Goal: Task Accomplishment & Management: Use online tool/utility

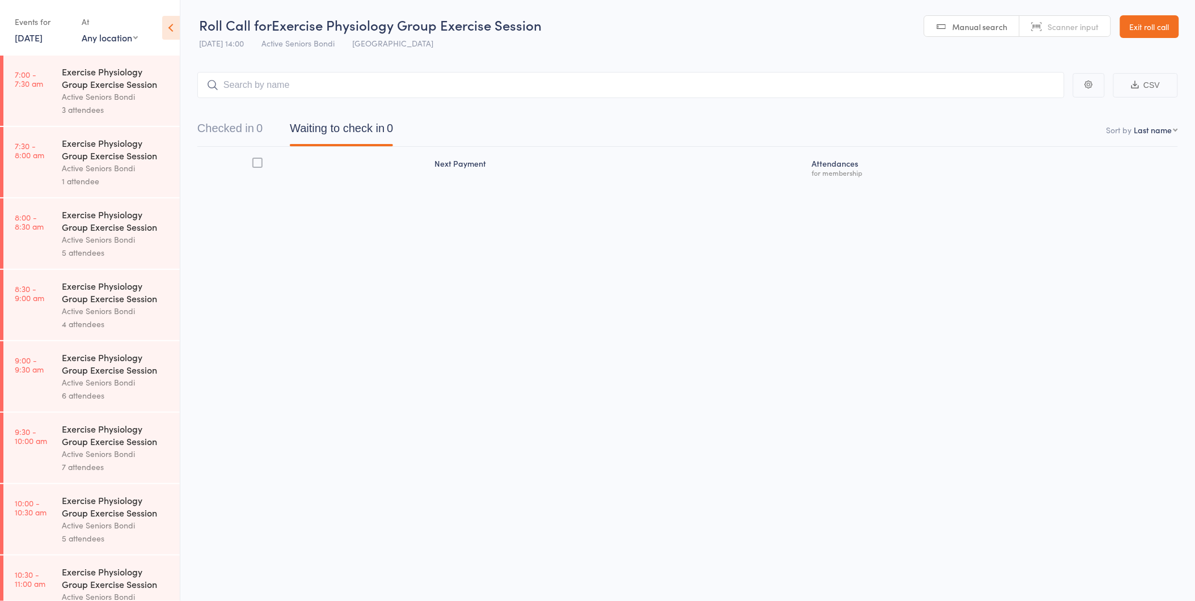
scroll to position [458, 0]
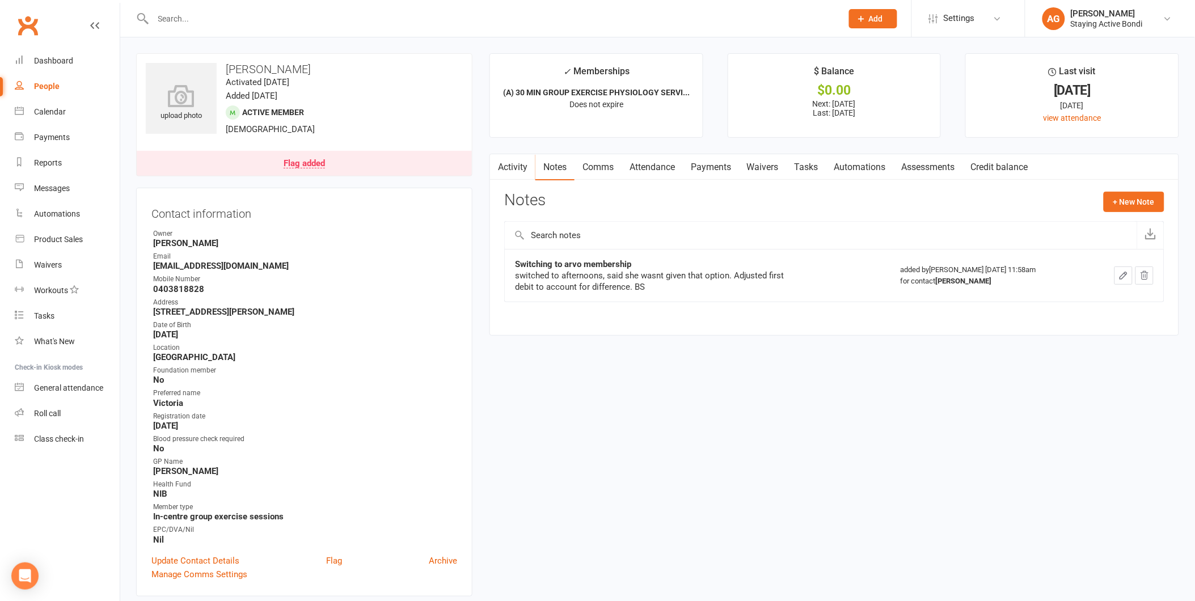
click at [484, 14] on input "text" at bounding box center [492, 19] width 685 height 16
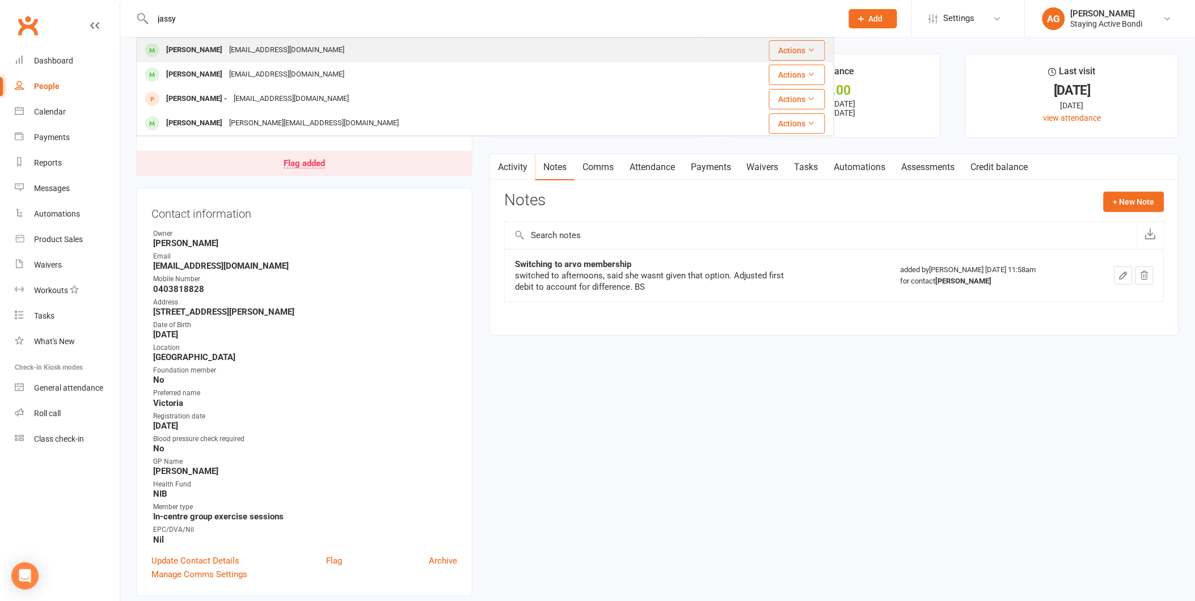
type input "jassy"
click at [281, 50] on div "Pearl Jassy prjassy@gmail.com" at bounding box center [417, 50] width 560 height 23
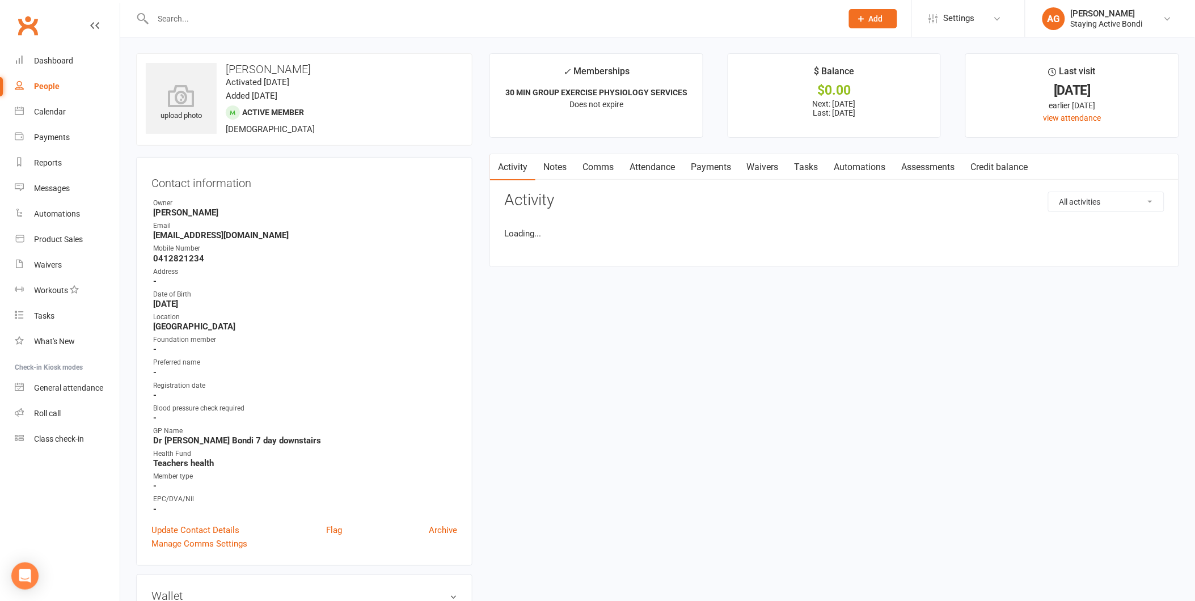
click at [715, 170] on link "Payments" at bounding box center [711, 167] width 56 height 26
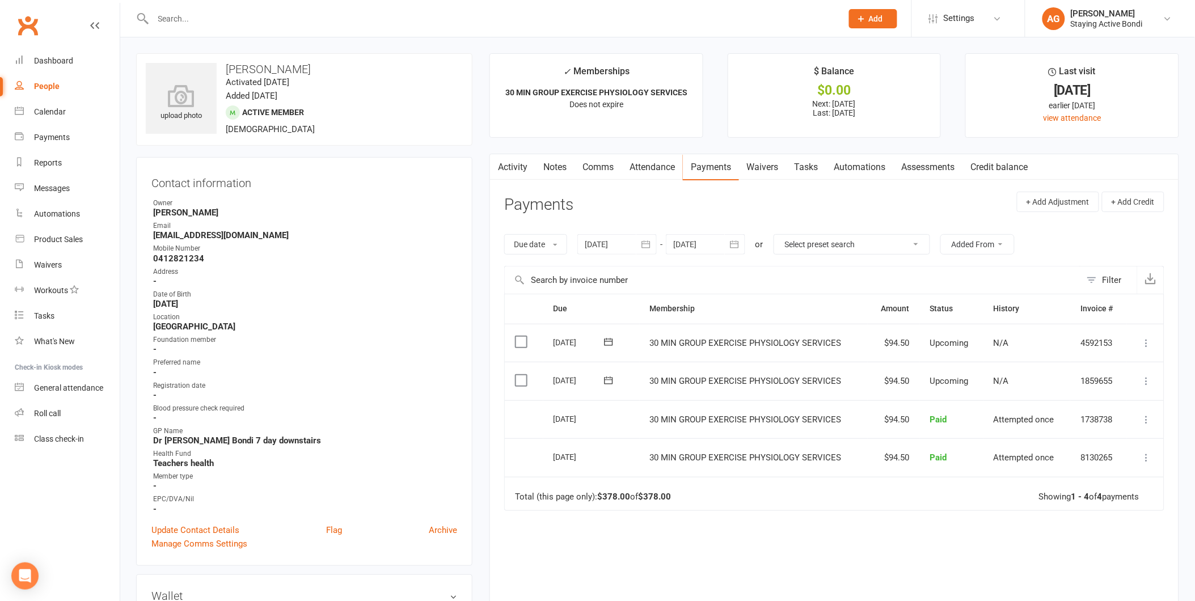
click at [335, 14] on input "text" at bounding box center [492, 19] width 685 height 16
click at [81, 58] on link "Dashboard" at bounding box center [67, 61] width 105 height 26
click at [831, 512] on div "Due Contact Membership Amount Status History Invoice # Select this 09 Oct 2025 …" at bounding box center [834, 476] width 660 height 364
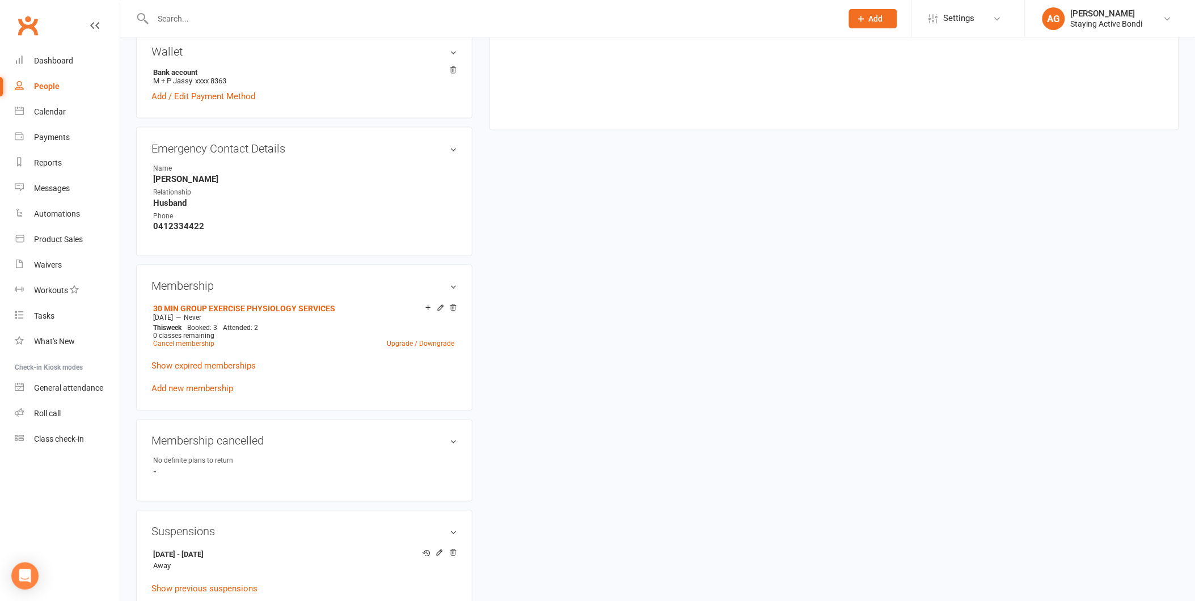
scroll to position [756, 0]
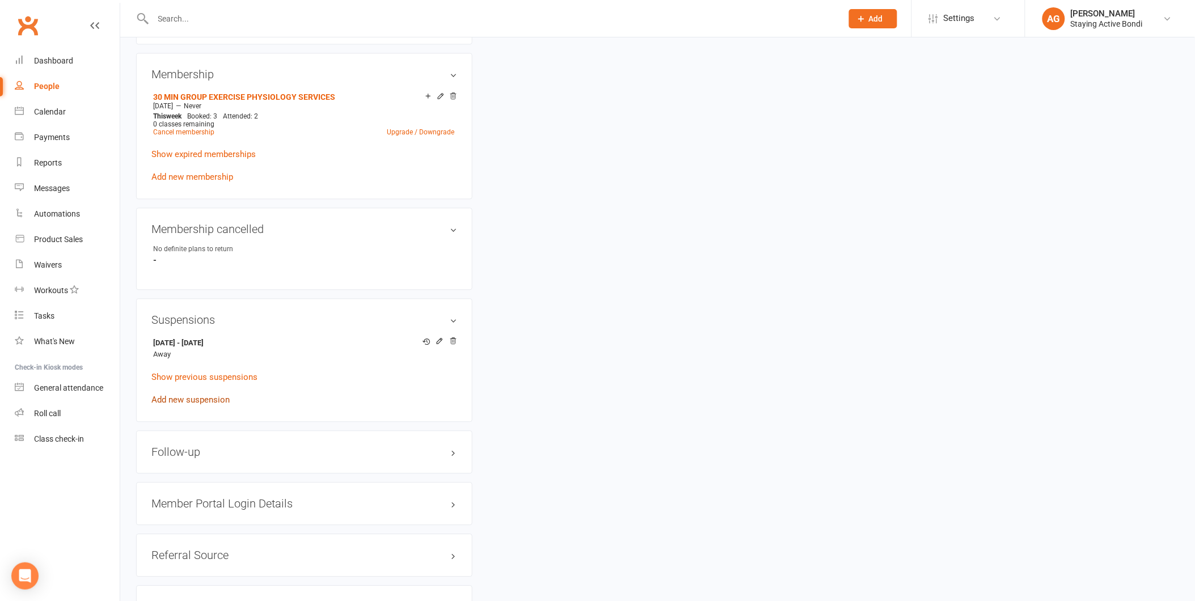
click at [187, 397] on link "Add new suspension" at bounding box center [190, 400] width 78 height 10
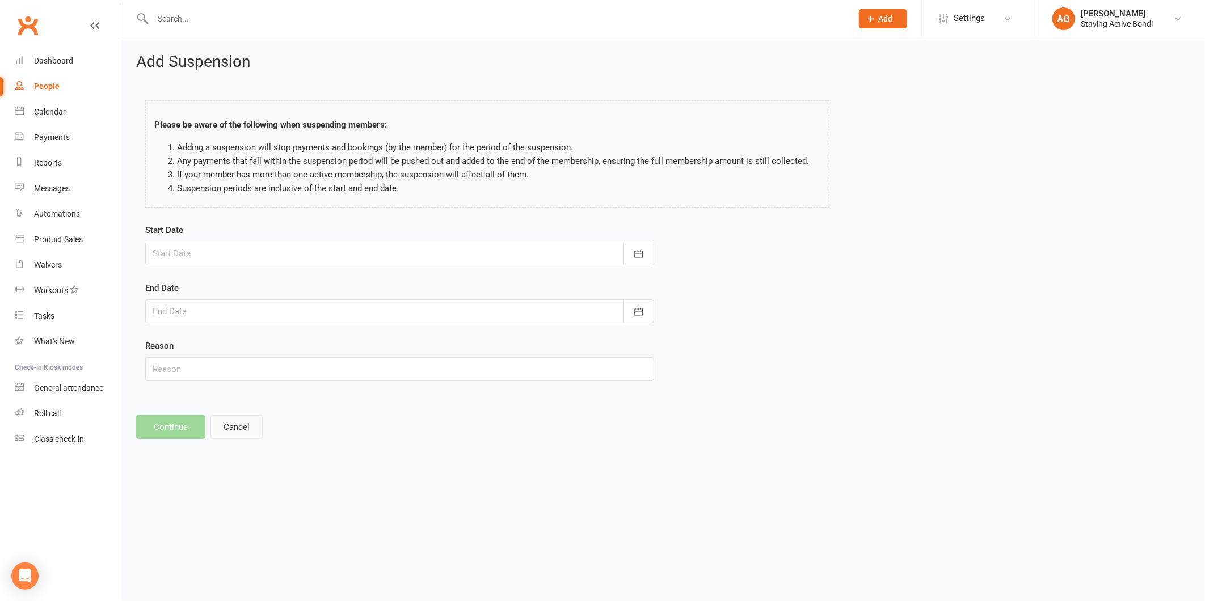
click at [230, 434] on button "Cancel" at bounding box center [236, 427] width 52 height 24
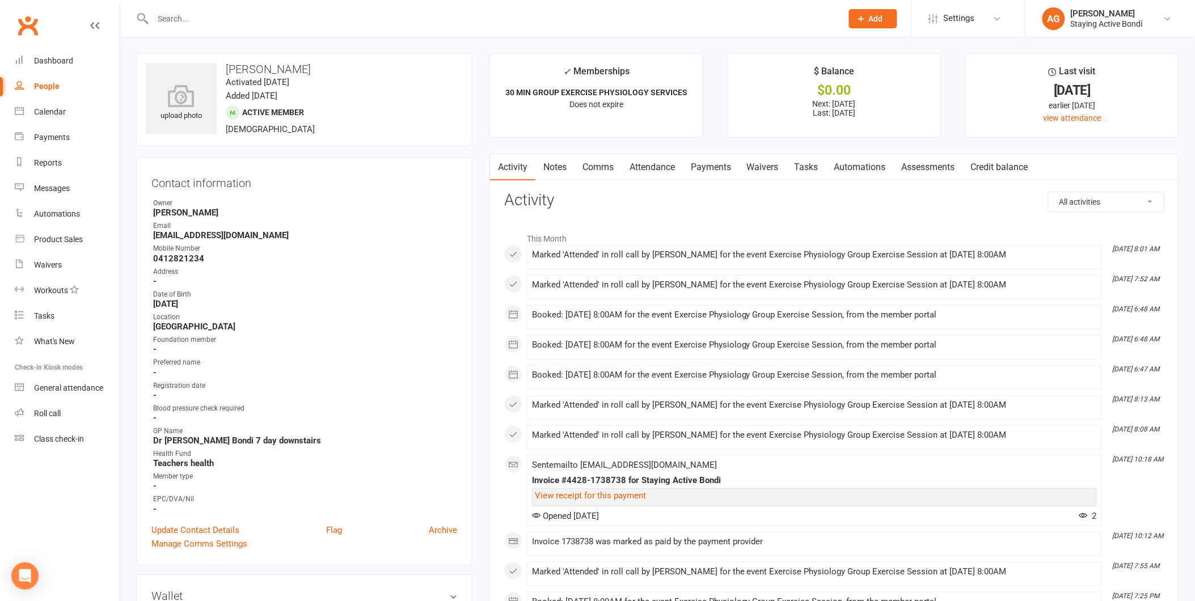
click at [709, 169] on link "Payments" at bounding box center [711, 167] width 56 height 26
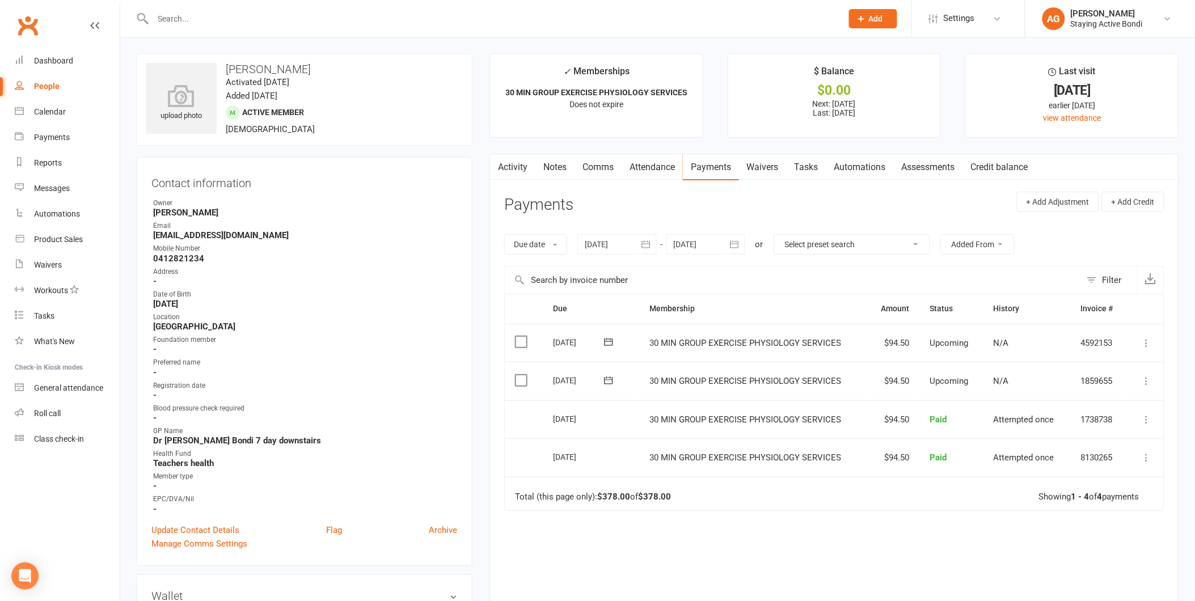
click at [711, 250] on div at bounding box center [705, 244] width 79 height 20
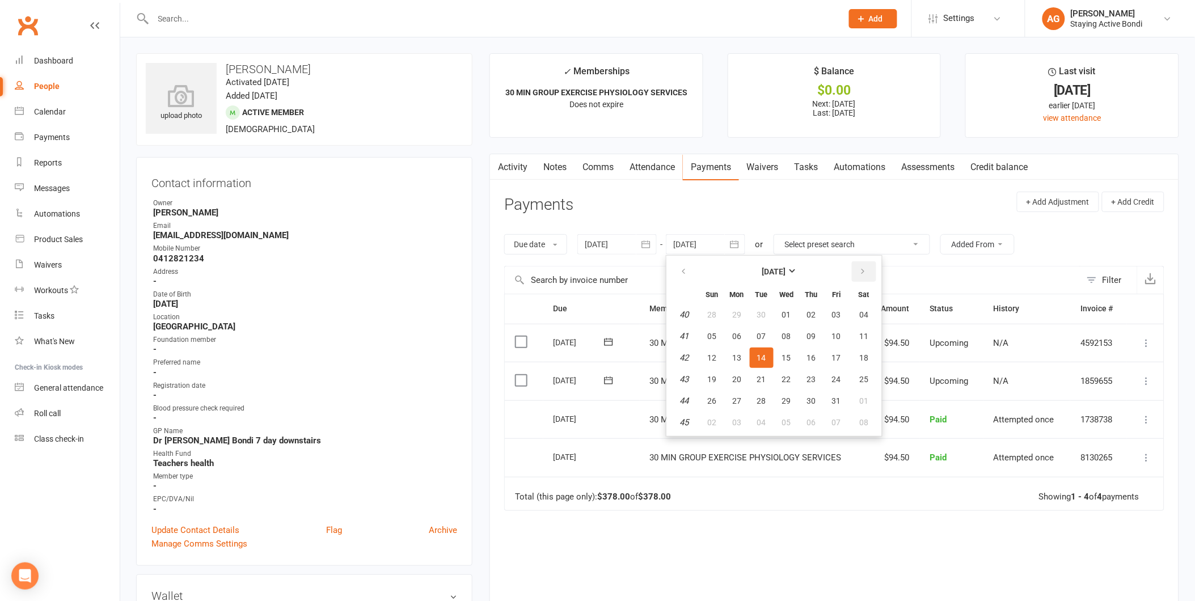
click at [861, 274] on icon "button" at bounding box center [863, 271] width 8 height 9
click at [809, 311] on span "01" at bounding box center [811, 314] width 9 height 9
type input "01 Jan 2026"
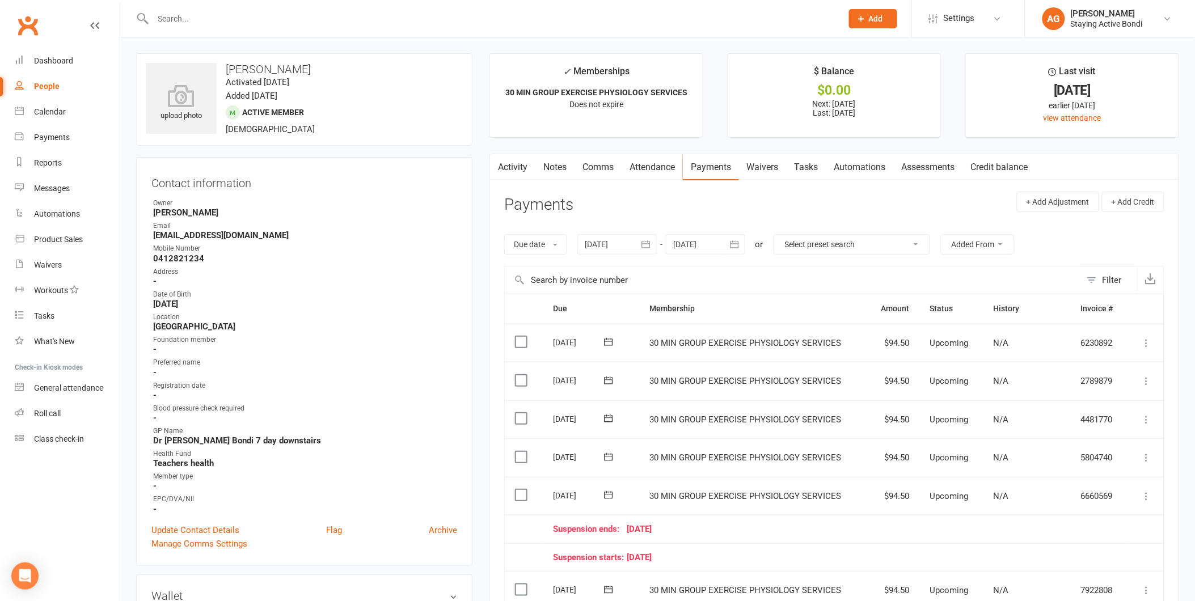
click at [390, 21] on input "text" at bounding box center [492, 19] width 685 height 16
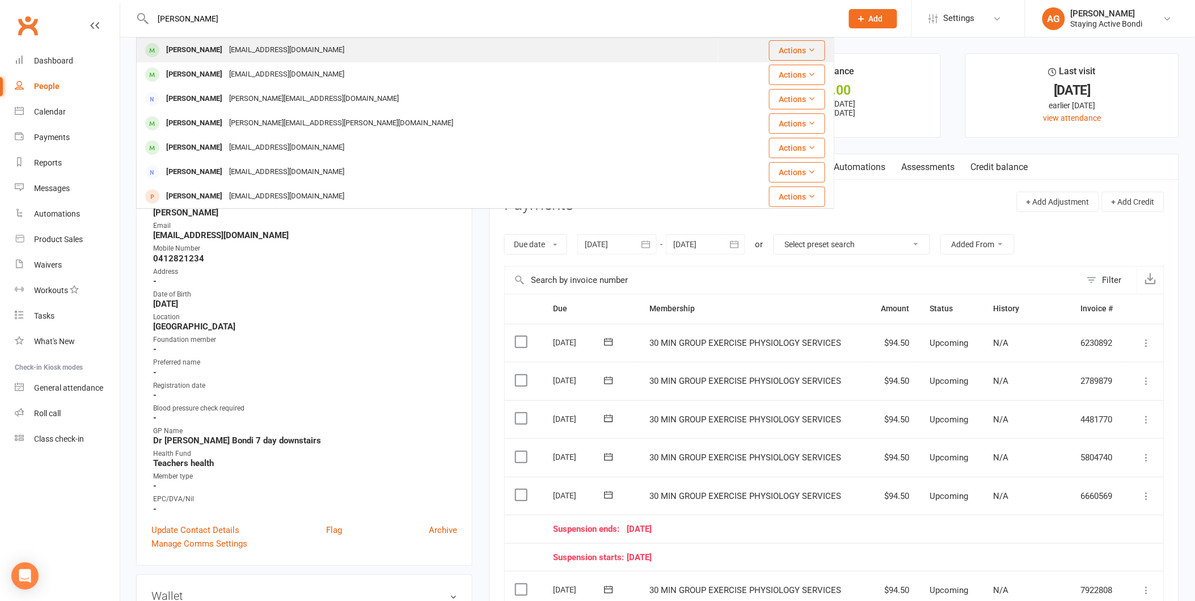
type input "michael jassy"
click at [278, 52] on div "mjassy@jassylawyers.com.au" at bounding box center [287, 50] width 122 height 16
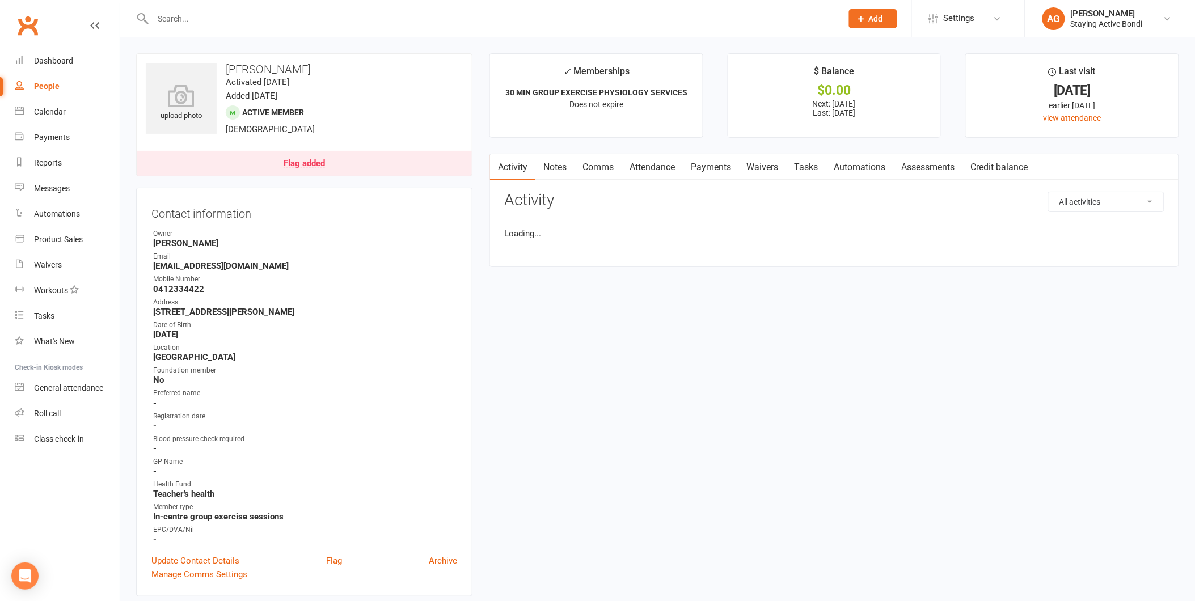
click at [721, 168] on link "Payments" at bounding box center [711, 167] width 56 height 26
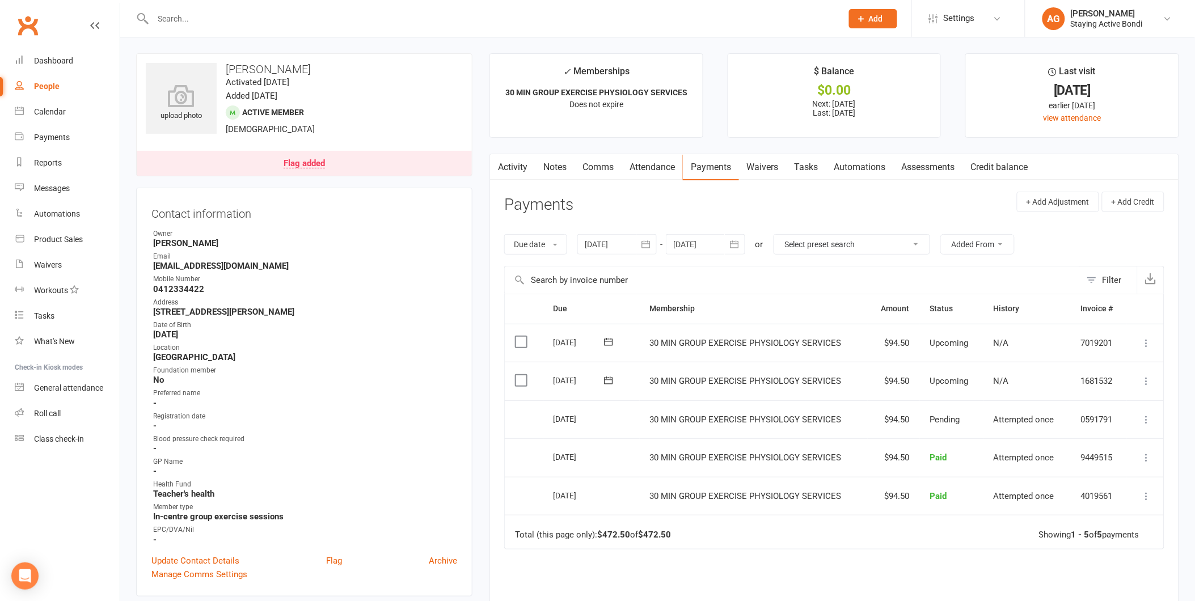
click at [704, 242] on div at bounding box center [705, 244] width 79 height 20
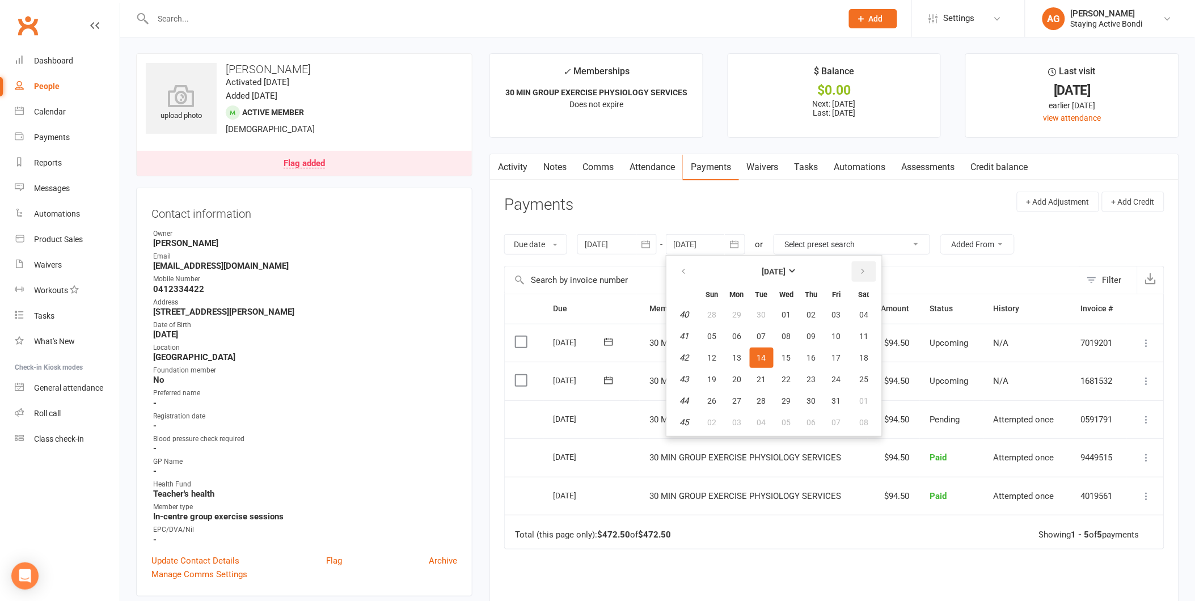
click at [855, 276] on button "button" at bounding box center [864, 271] width 24 height 20
click at [807, 316] on span "04" at bounding box center [811, 314] width 9 height 9
type input "04 Dec 2025"
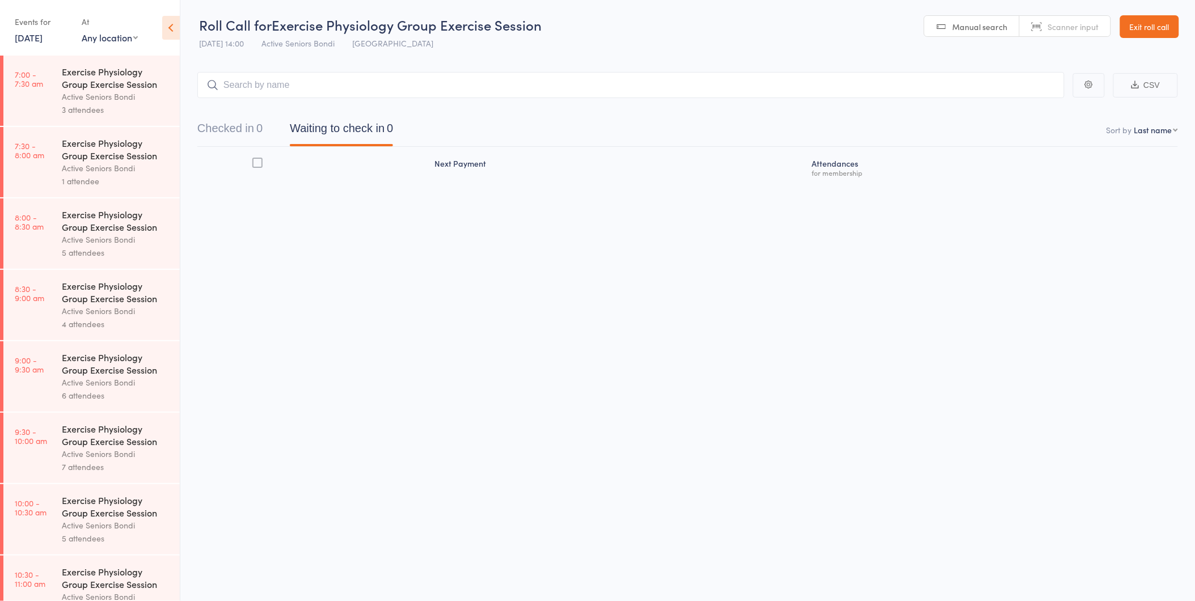
scroll to position [458, 0]
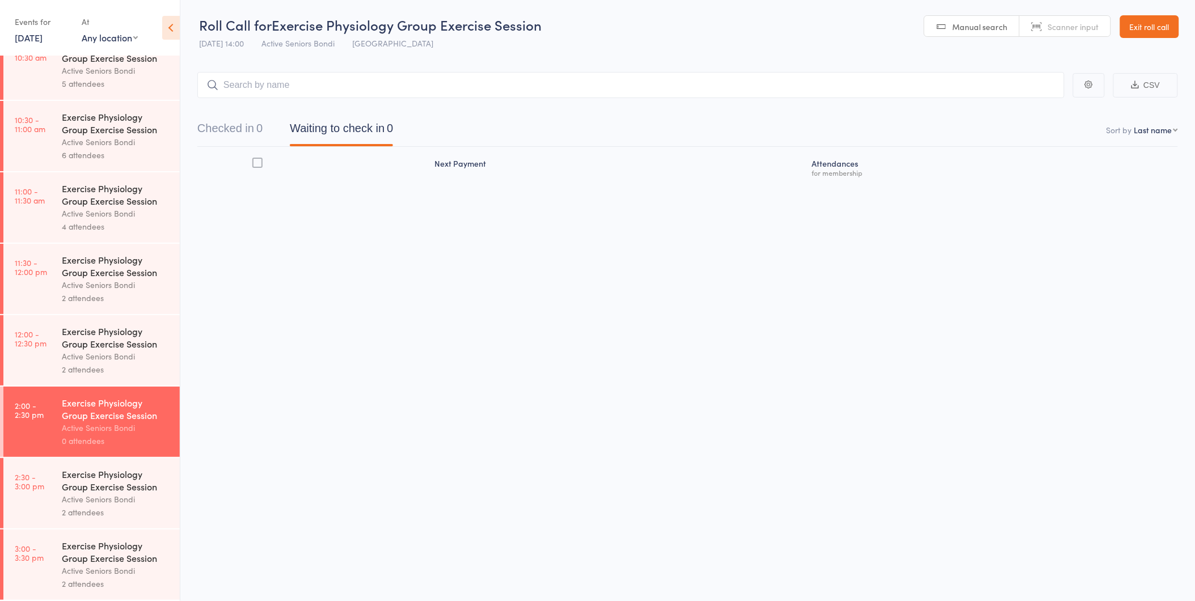
click at [1126, 19] on link "Exit roll call" at bounding box center [1149, 26] width 59 height 23
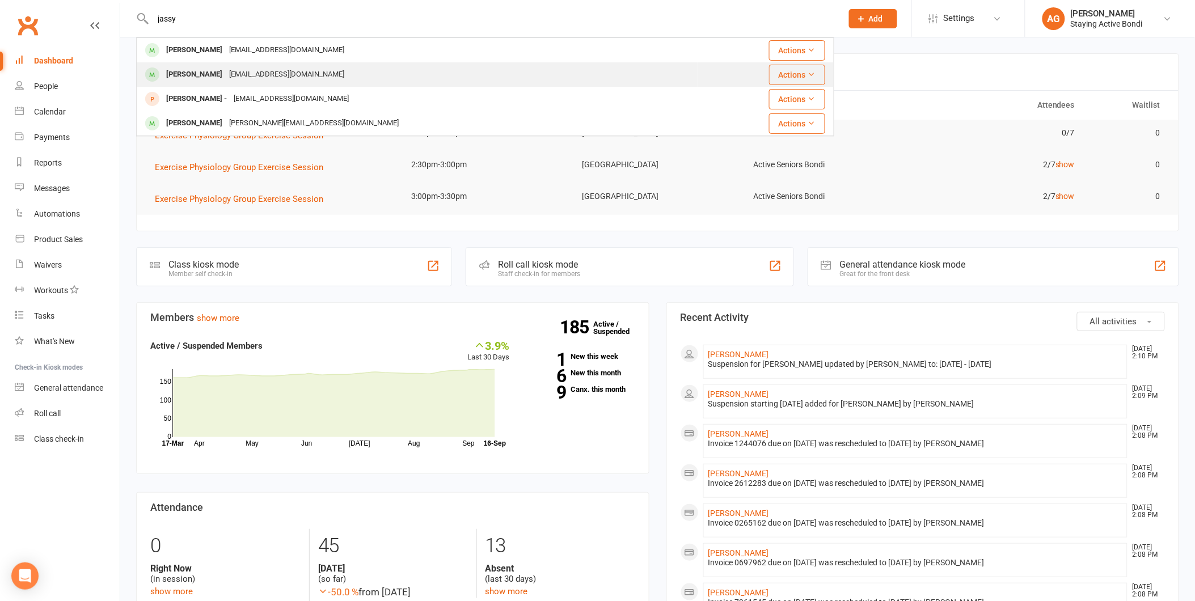
type input "jassy"
click at [200, 68] on div "[PERSON_NAME]" at bounding box center [194, 74] width 63 height 16
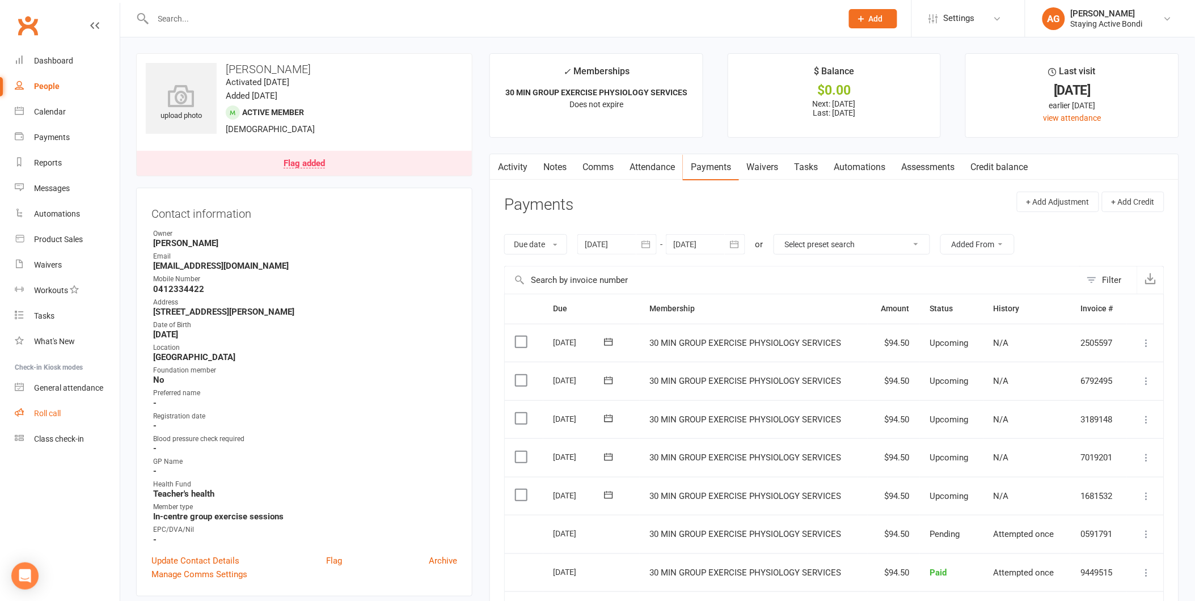
click at [82, 405] on link "Roll call" at bounding box center [67, 414] width 105 height 26
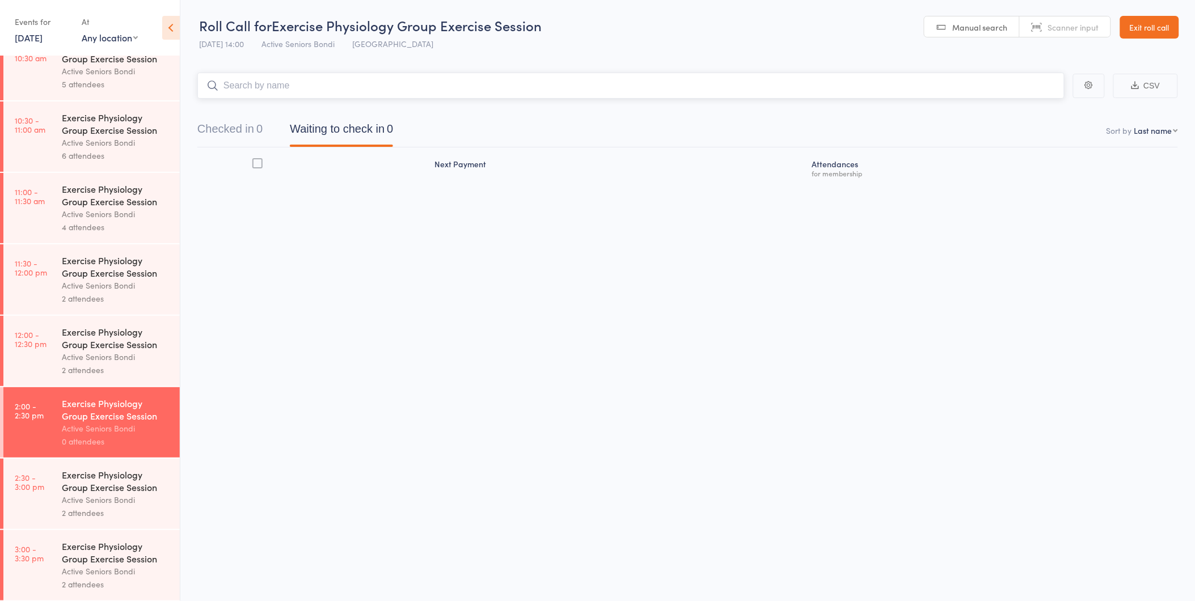
scroll to position [458, 0]
click at [103, 483] on div "Exercise Physiology Group Exercise Session" at bounding box center [116, 480] width 108 height 25
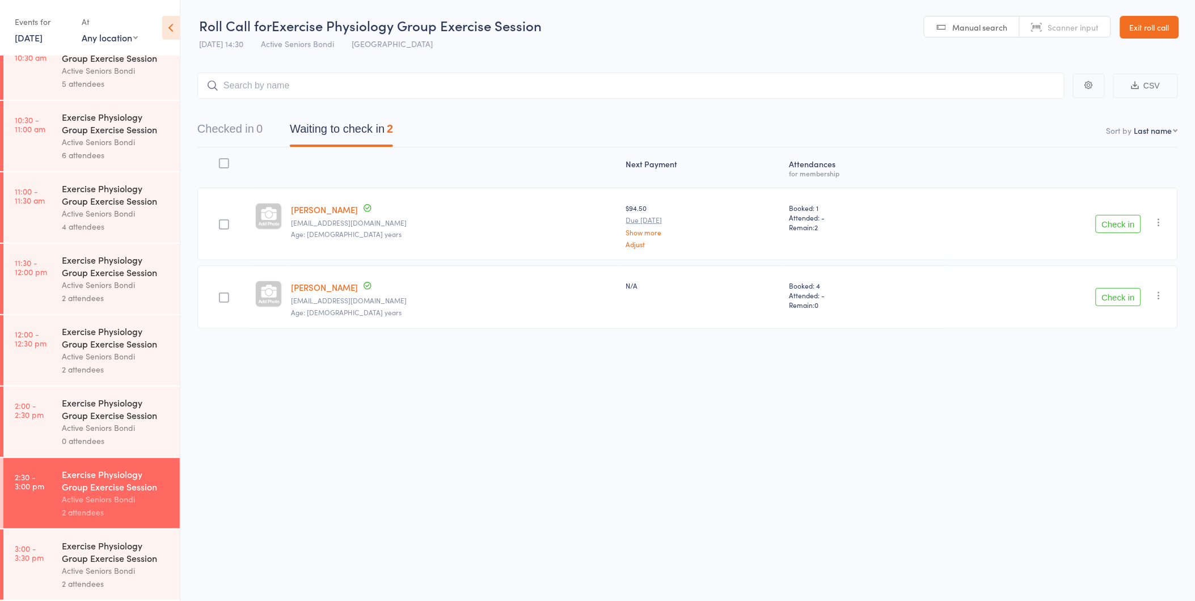
scroll to position [458, 0]
click at [1127, 223] on button "Check in" at bounding box center [1118, 224] width 45 height 18
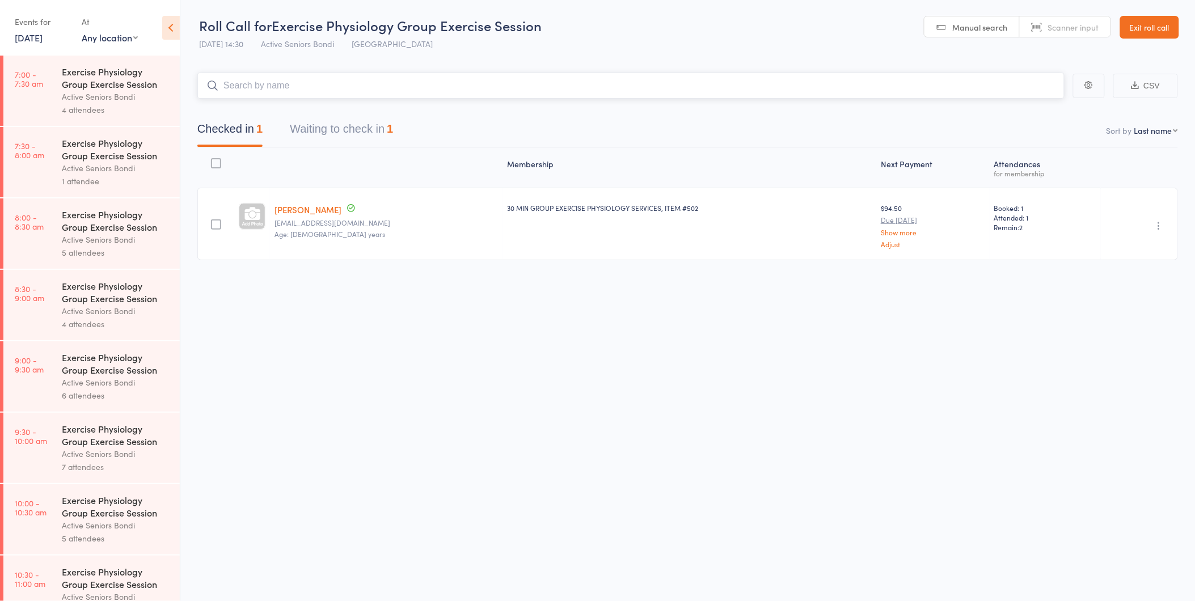
click at [365, 119] on button "Waiting to check in 1" at bounding box center [341, 132] width 103 height 30
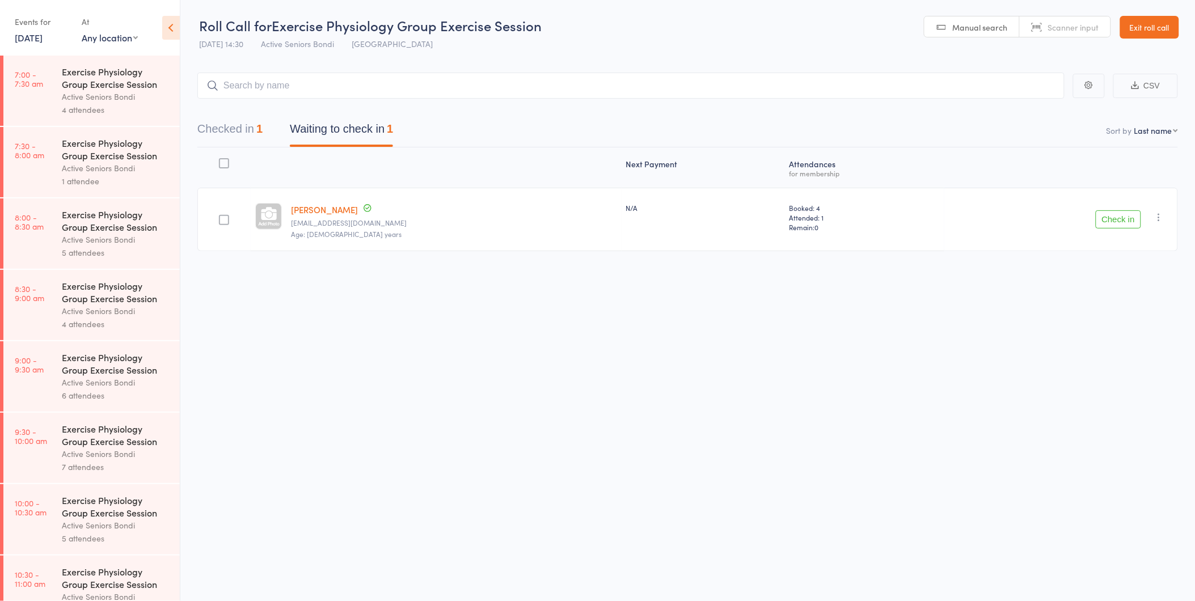
click at [1136, 225] on button "Check in" at bounding box center [1118, 219] width 45 height 18
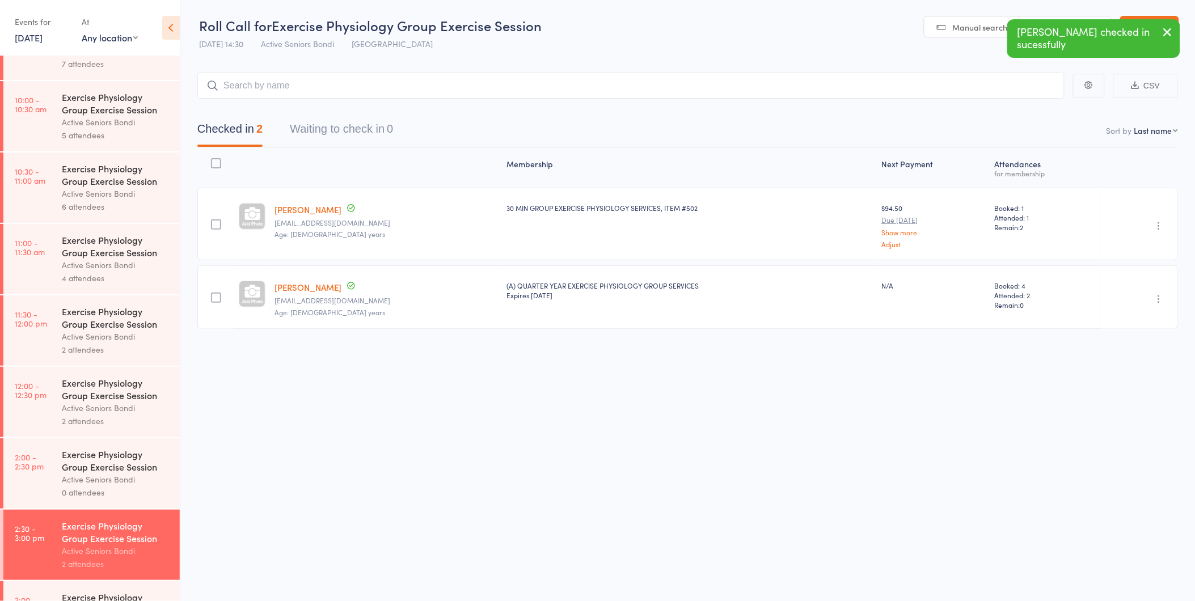
scroll to position [458, 0]
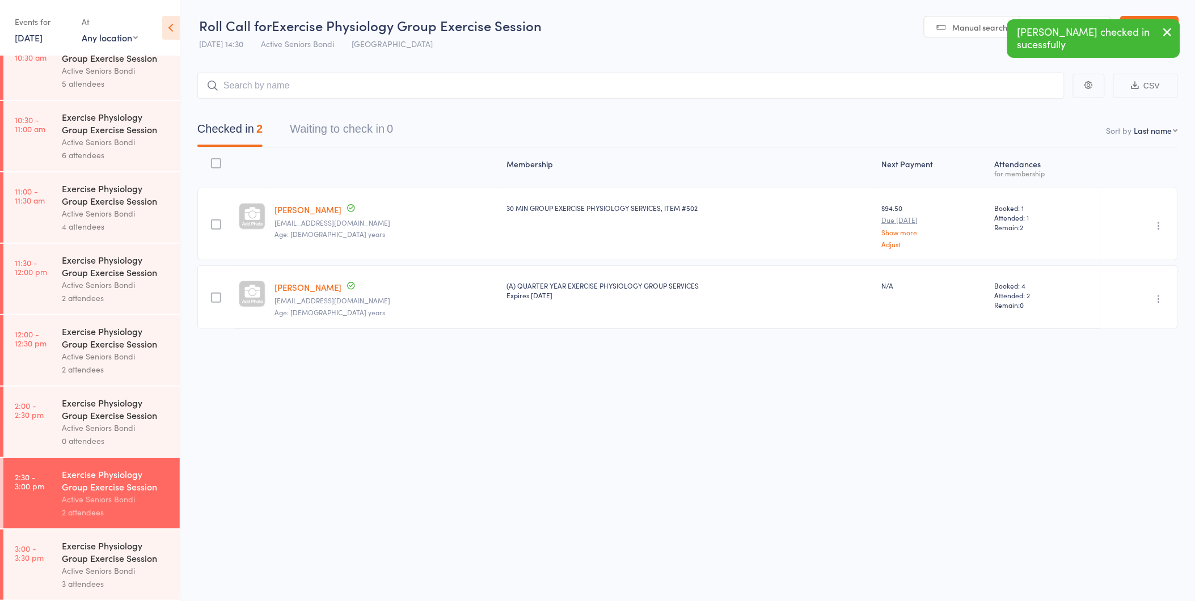
click at [134, 548] on div "Exercise Physiology Group Exercise Session" at bounding box center [116, 551] width 108 height 25
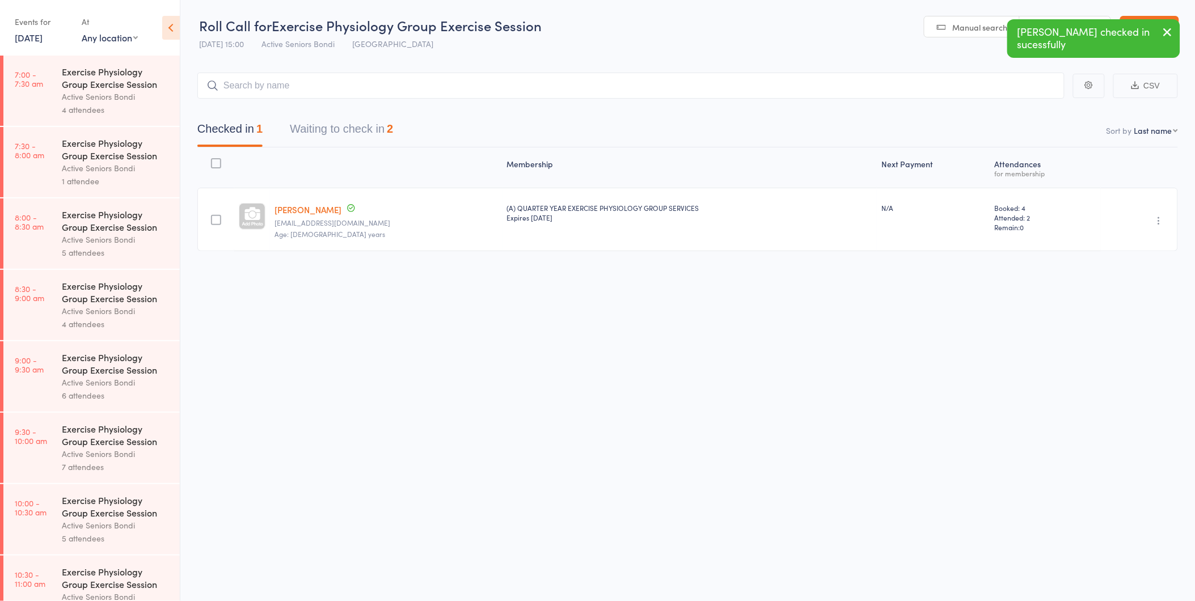
click at [367, 121] on button "Waiting to check in 2" at bounding box center [341, 132] width 103 height 30
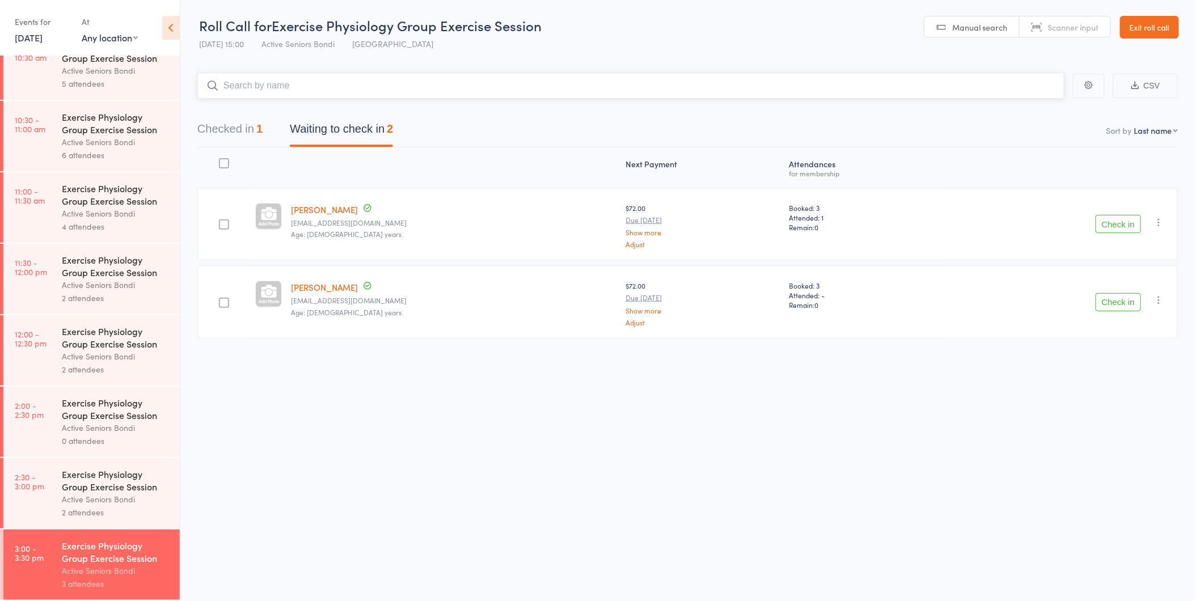
scroll to position [458, 0]
click at [1126, 229] on button "Check in" at bounding box center [1118, 224] width 45 height 18
click at [193, 131] on main "CSV Checked in 2 Waiting to check in 1 Sort by Last name First name Last name B…" at bounding box center [687, 183] width 1015 height 255
click at [1160, 36] on link "Exit roll call" at bounding box center [1149, 27] width 59 height 23
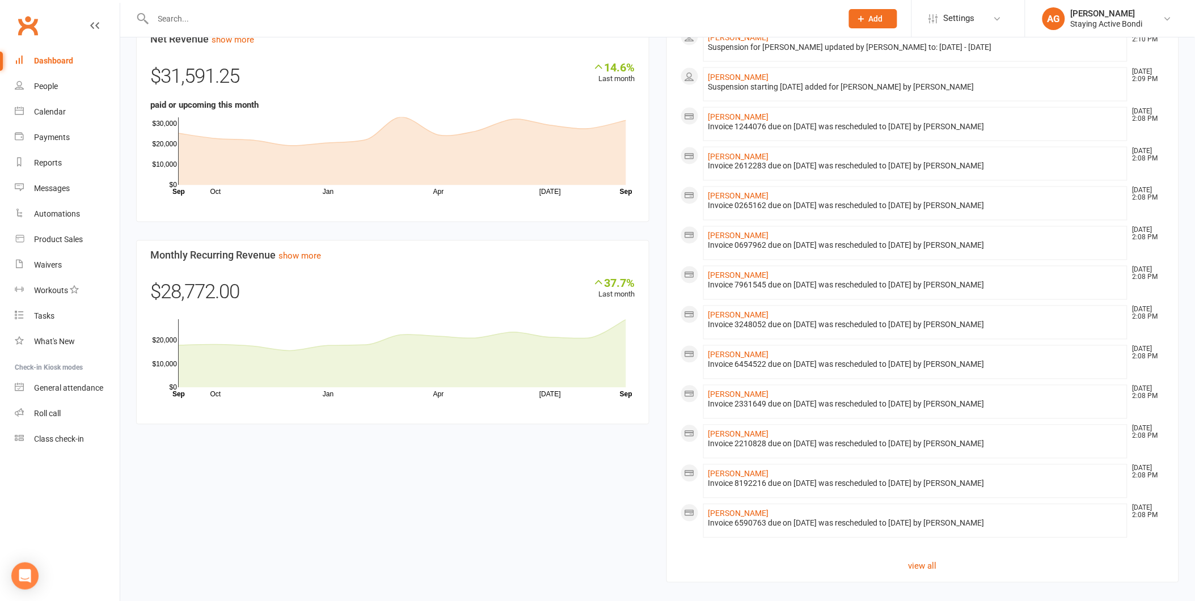
scroll to position [632, 0]
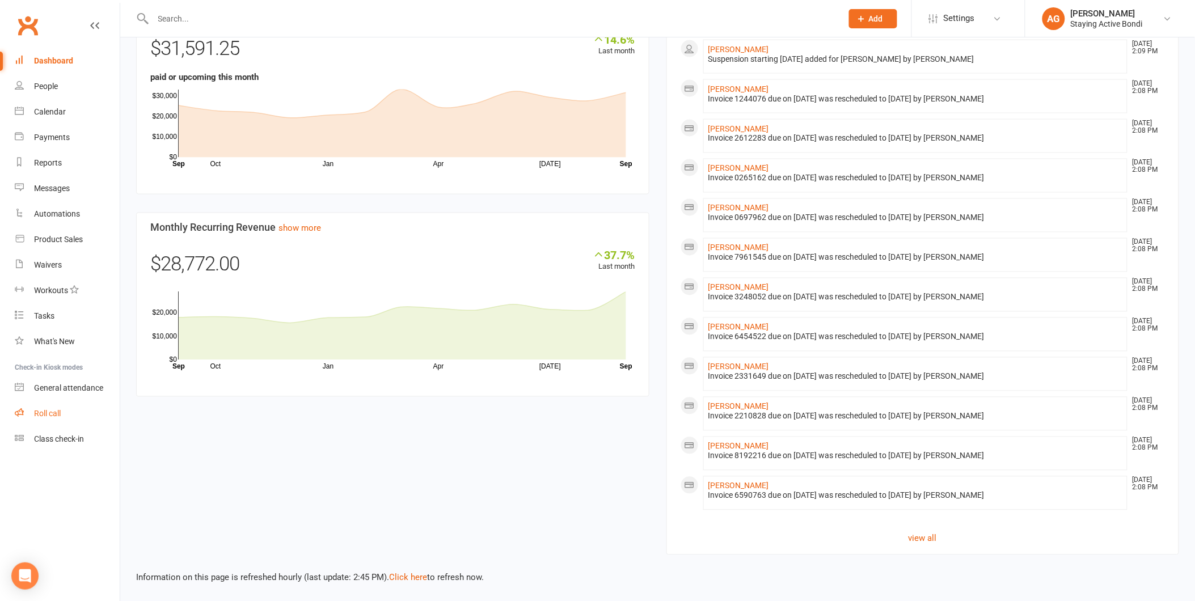
click at [40, 417] on link "Roll call" at bounding box center [67, 414] width 105 height 26
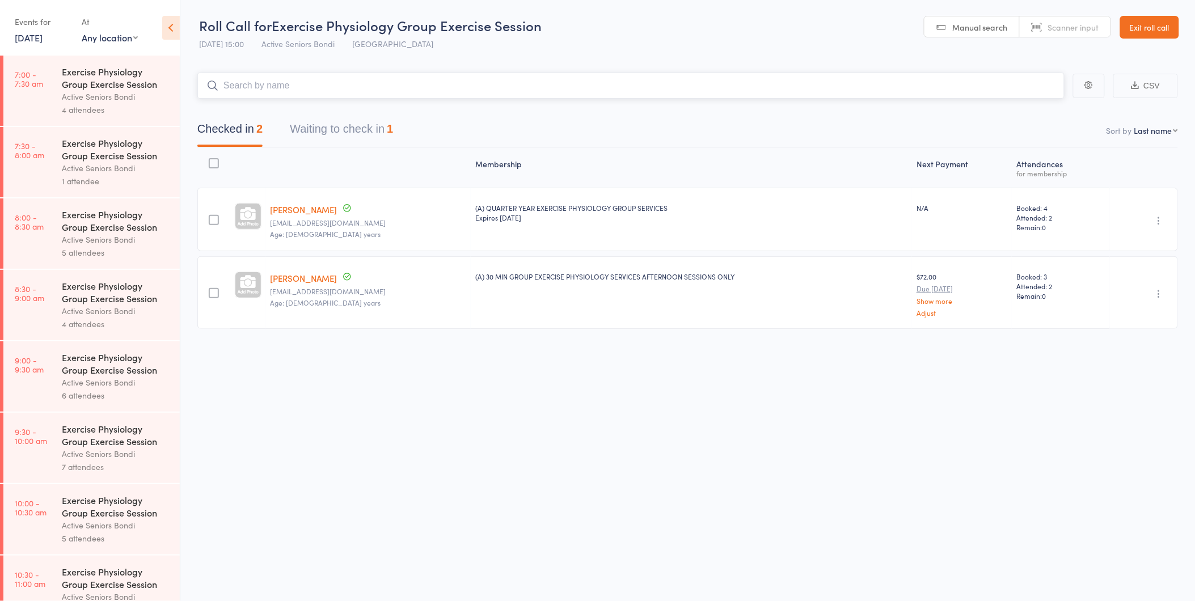
click at [390, 117] on button "Waiting to check in 1" at bounding box center [341, 132] width 103 height 30
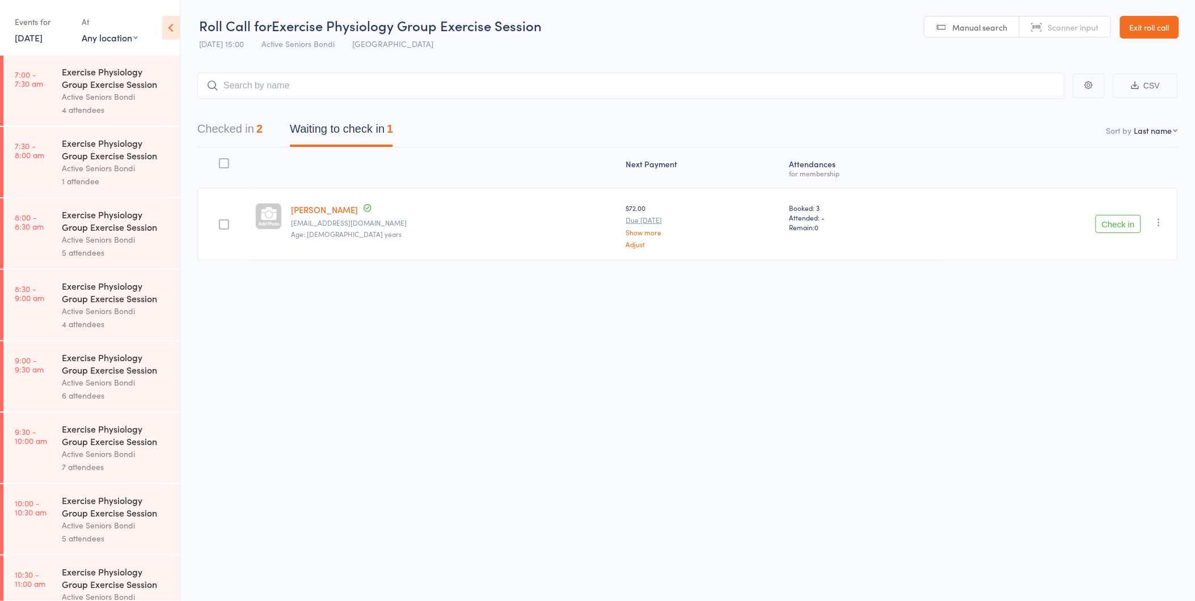
click at [1140, 239] on div "Check in Check in Send message Add Note Add Task Add Flag Remove [PERSON_NAME] …" at bounding box center [1061, 224] width 234 height 73
click at [1186, 218] on main "CSV Checked in 2 Waiting to check in 1 Sort by Last name First name Last name B…" at bounding box center [687, 183] width 1015 height 255
click at [1151, 229] on div "Check in Check in Send message Add Note Add Task Add Flag Remove [PERSON_NAME] …" at bounding box center [1061, 224] width 234 height 73
click at [1157, 224] on icon "button" at bounding box center [1159, 222] width 11 height 11
click at [1134, 329] on li "Mark absent" at bounding box center [1119, 335] width 94 height 15
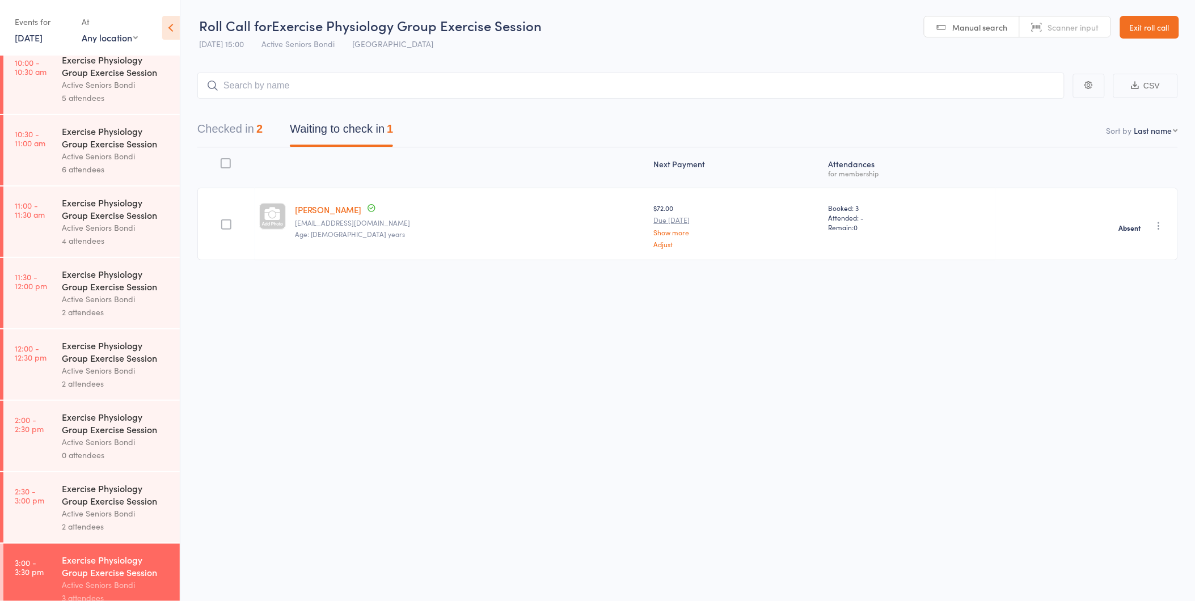
scroll to position [458, 0]
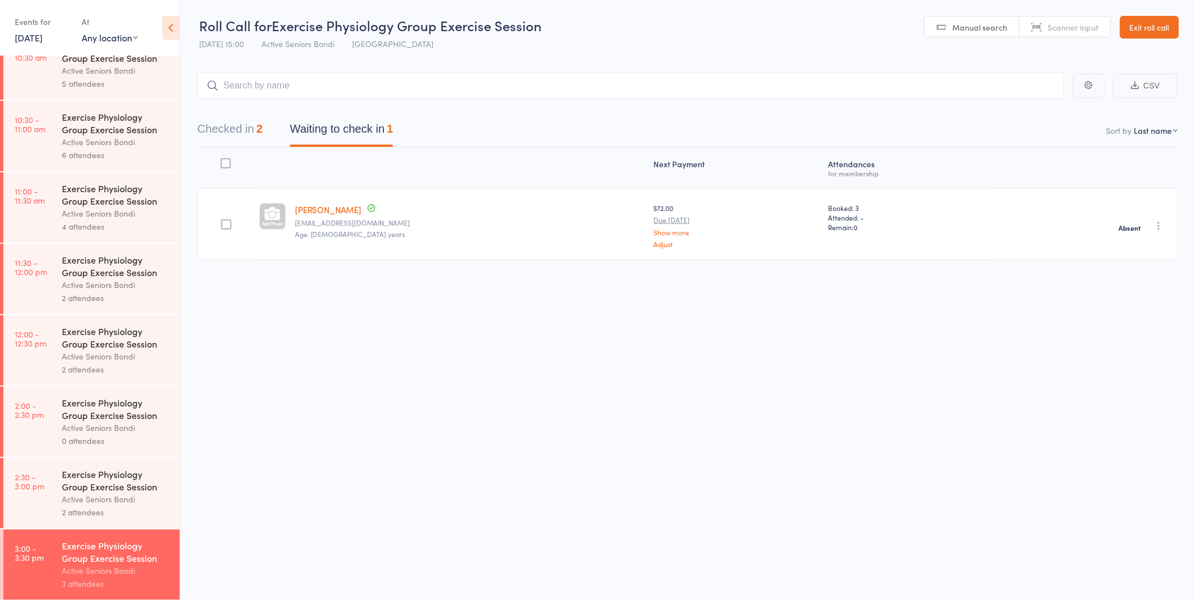
click at [1150, 21] on link "Exit roll call" at bounding box center [1149, 27] width 59 height 23
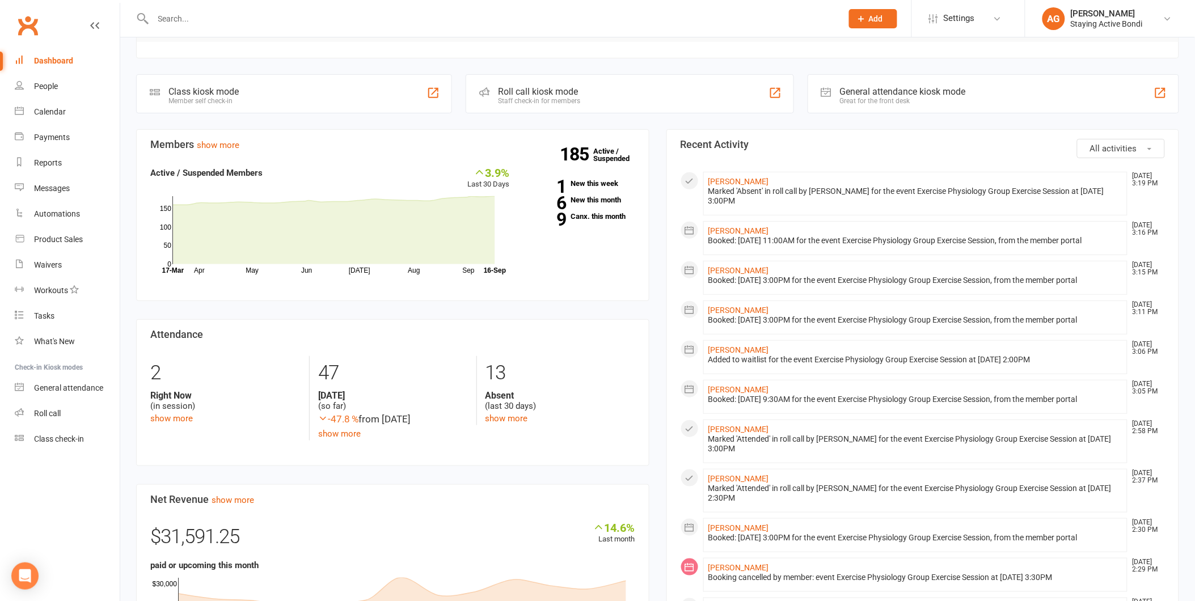
scroll to position [105, 0]
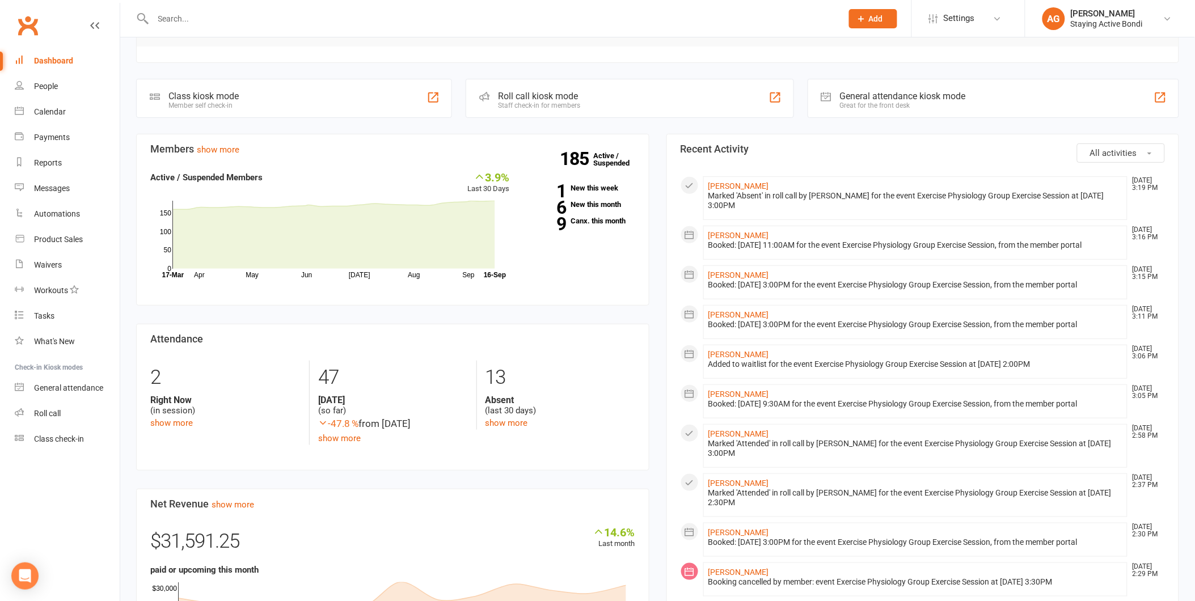
click at [787, 6] on div at bounding box center [485, 18] width 698 height 37
click at [94, 404] on link "Roll call" at bounding box center [67, 414] width 105 height 26
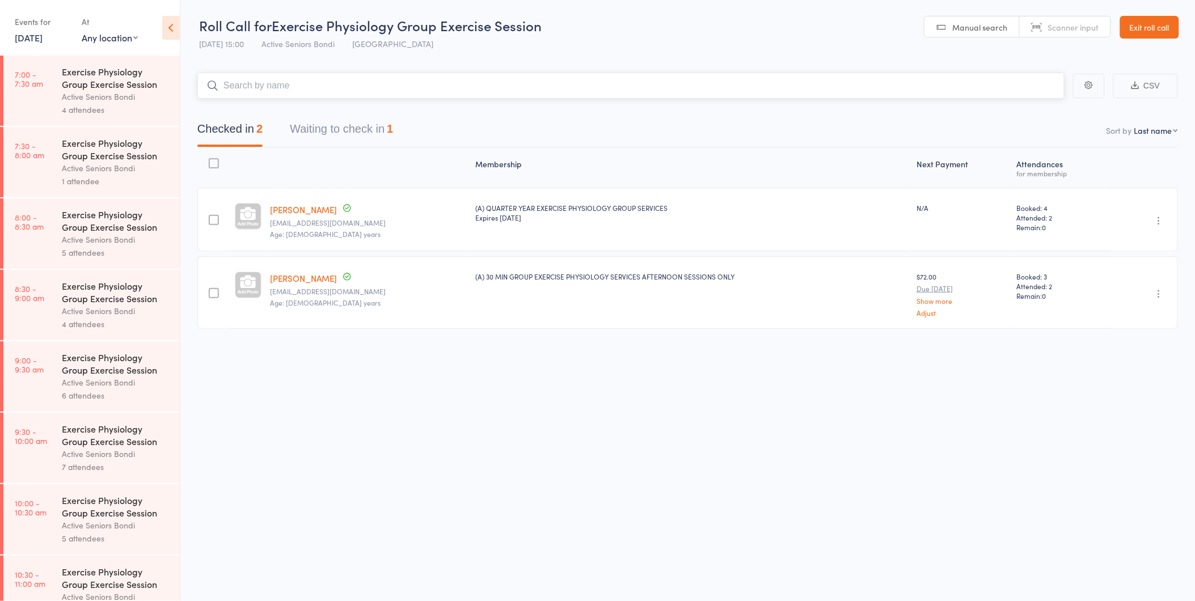
click at [305, 120] on button "Waiting to check in 1" at bounding box center [341, 132] width 103 height 30
